Goal: Information Seeking & Learning: Learn about a topic

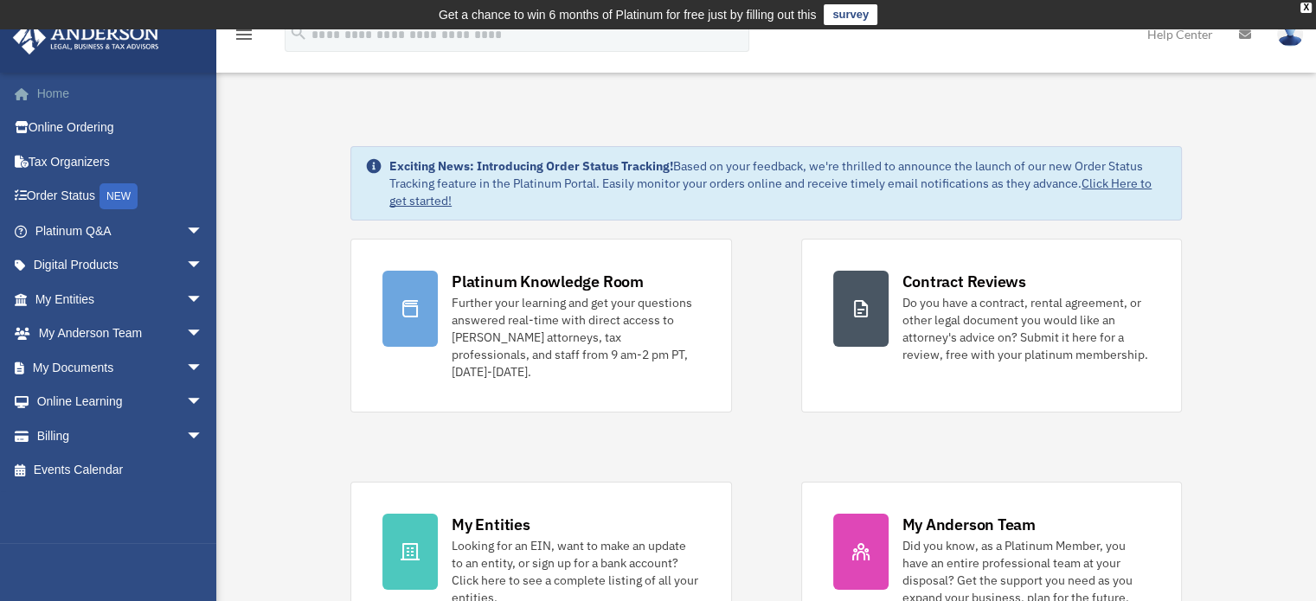
click at [64, 93] on link "Home" at bounding box center [120, 93] width 217 height 35
click at [125, 328] on link "My [PERSON_NAME] Team arrow_drop_down" at bounding box center [120, 334] width 217 height 35
click at [125, 328] on link "My Anderson Team arrow_drop_down" at bounding box center [120, 334] width 217 height 35
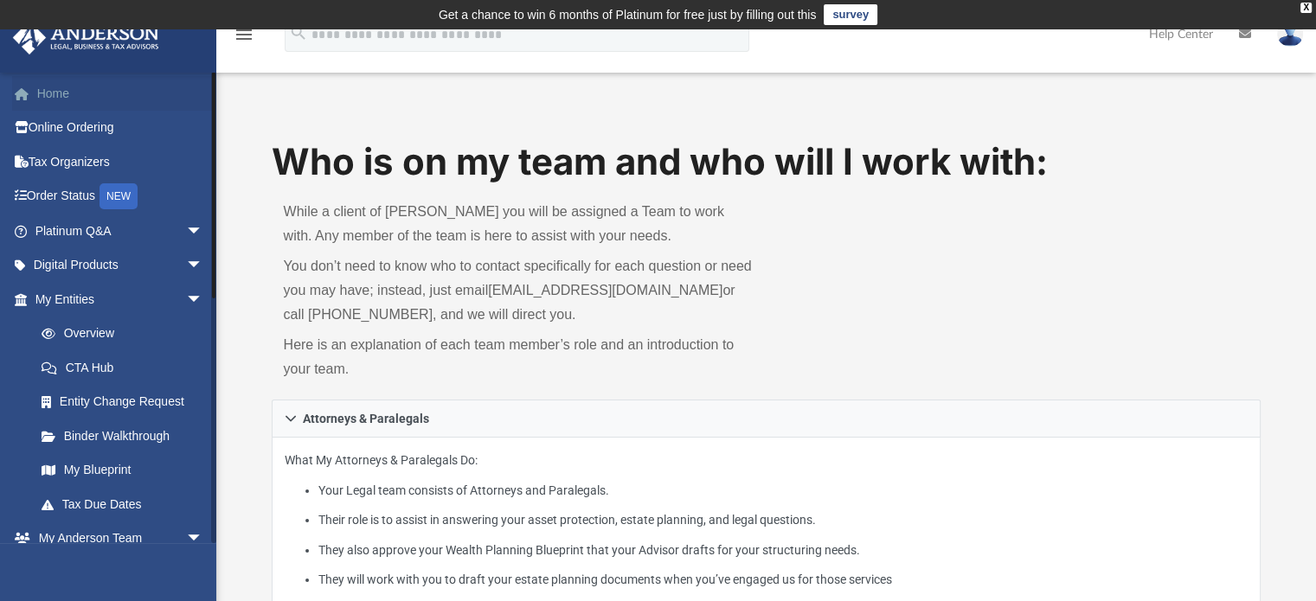
click at [52, 93] on link "Home" at bounding box center [120, 93] width 217 height 35
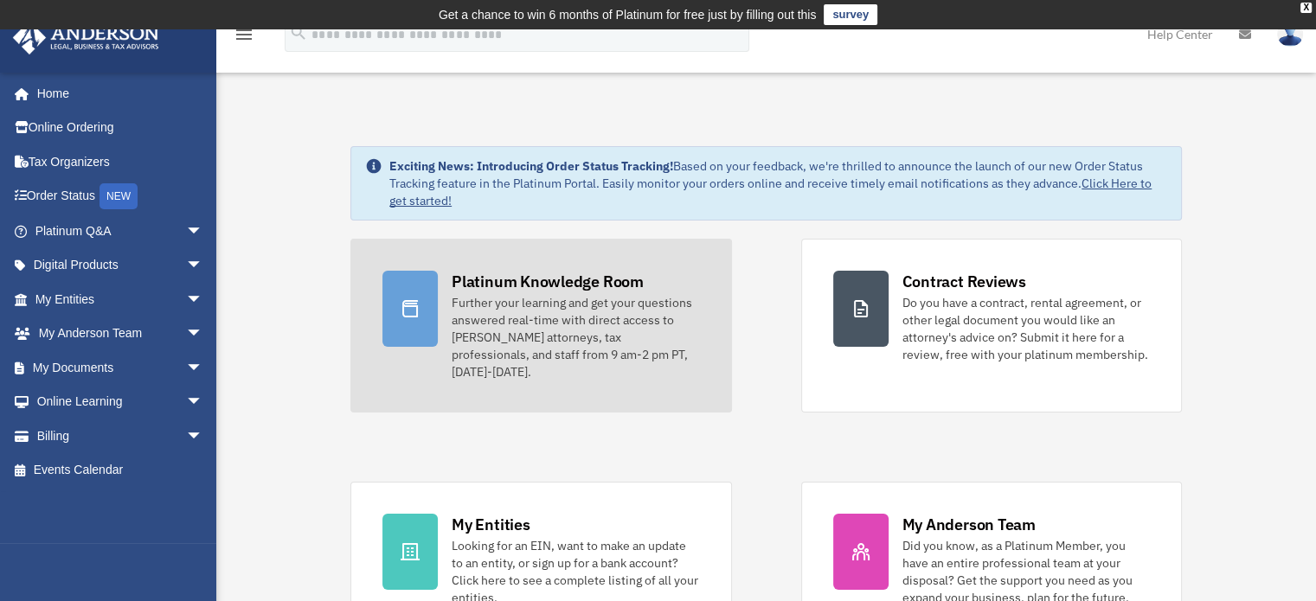
click at [553, 298] on div "Further your learning and get your questions answered real-time with direct acc…" at bounding box center [575, 337] width 247 height 87
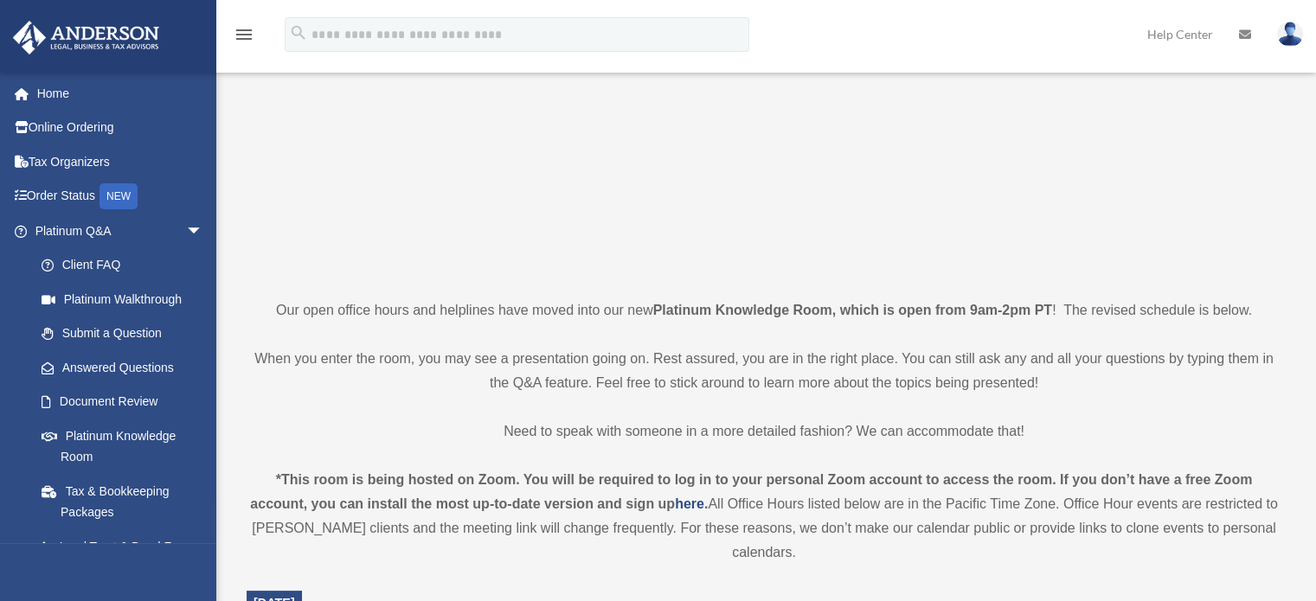
scroll to position [505, 0]
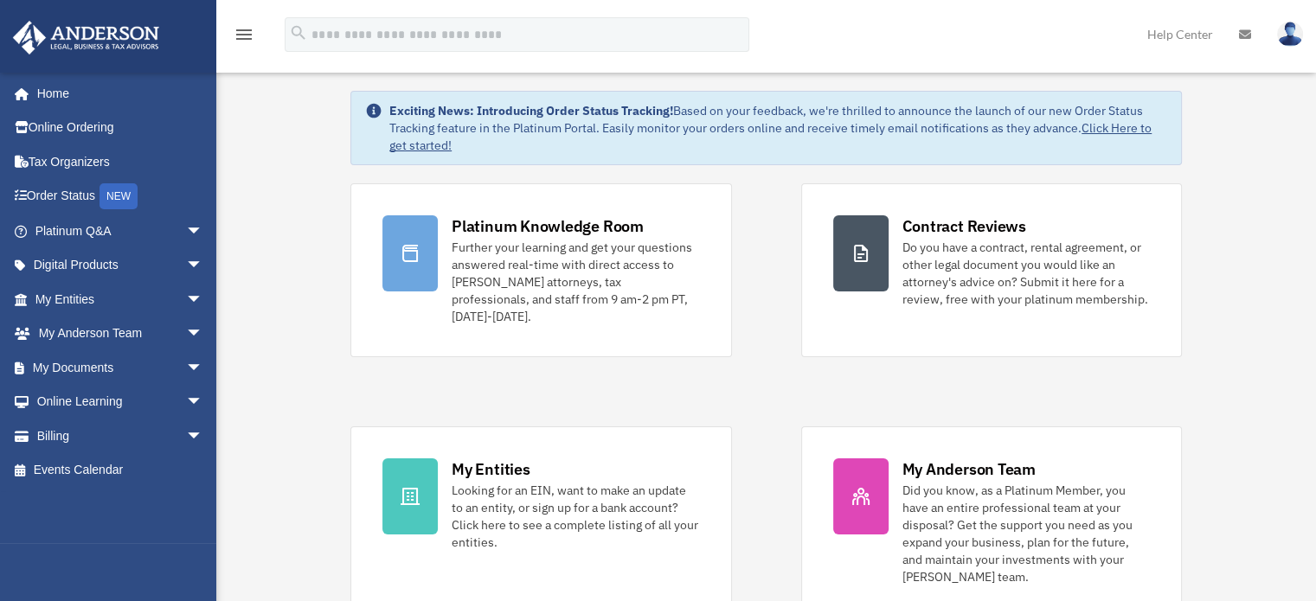
scroll to position [76, 0]
